Goal: Go to known website: Access a specific website the user already knows

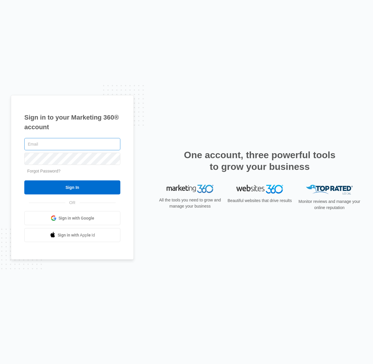
type input "[EMAIL_ADDRESS][PERSON_NAME][DOMAIN_NAME]"
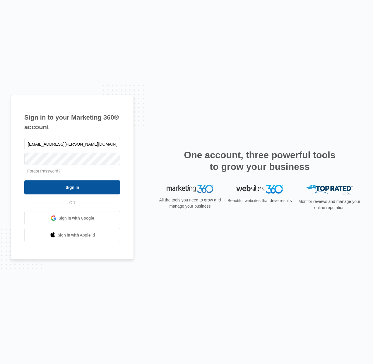
click at [85, 185] on input "Sign In" at bounding box center [72, 188] width 96 height 14
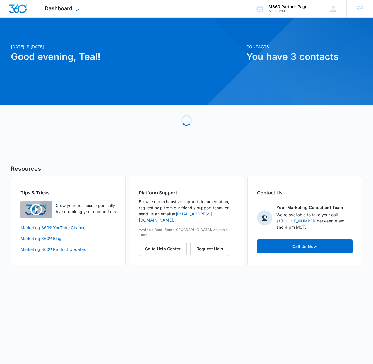
click at [70, 7] on span "Dashboard" at bounding box center [59, 8] width 28 height 6
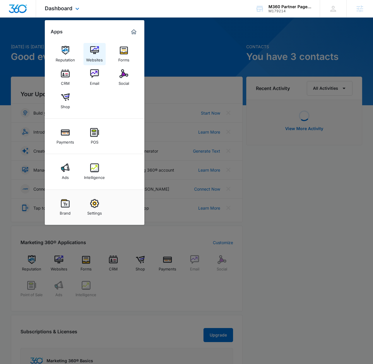
click at [94, 51] on img at bounding box center [94, 50] width 9 height 9
